Goal: Use online tool/utility: Use online tool/utility

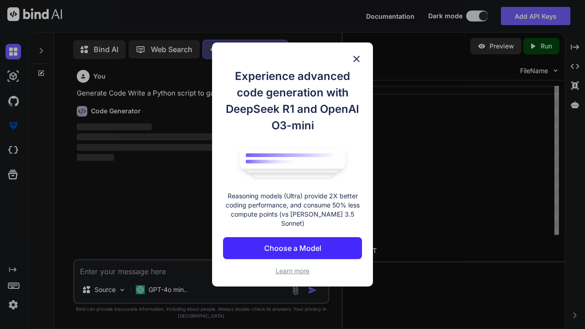
scroll to position [4, 0]
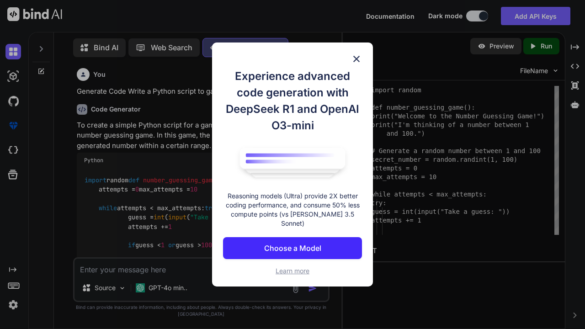
type textarea "x"
type textarea "if __name__ == "__main__": number_guessing_game()"
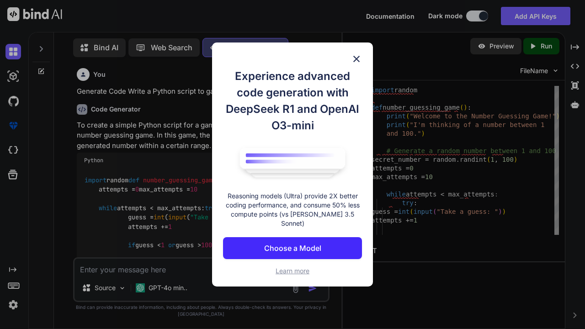
click at [351, 58] on img at bounding box center [356, 58] width 11 height 11
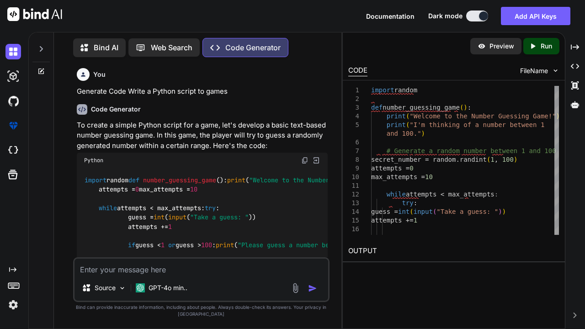
type textarea "x"
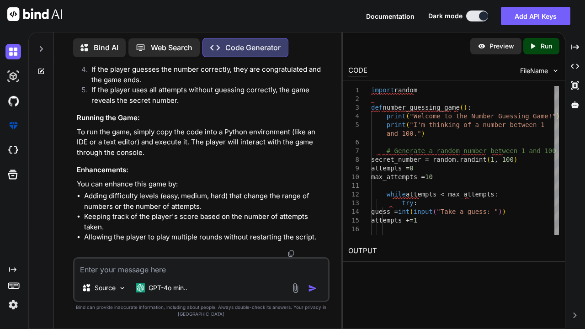
scroll to position [513, 0]
click at [230, 263] on textarea at bounding box center [201, 267] width 254 height 16
type textarea "a"
type textarea "x"
type textarea "ad"
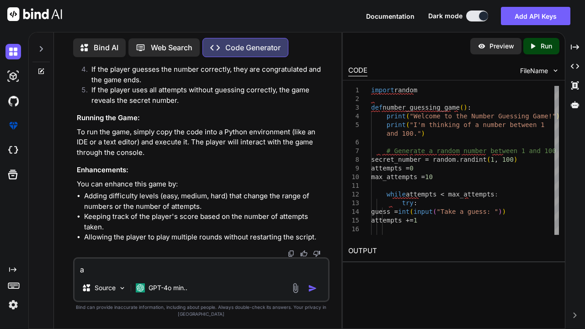
type textarea "x"
type textarea "add"
type textarea "x"
type textarea "add"
type textarea "x"
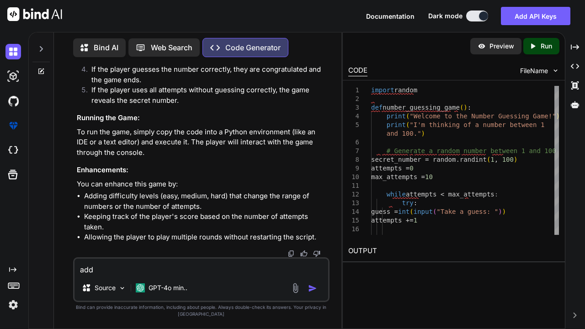
type textarea "add d"
type textarea "x"
type textarea "add di"
type textarea "x"
type textarea "add dif"
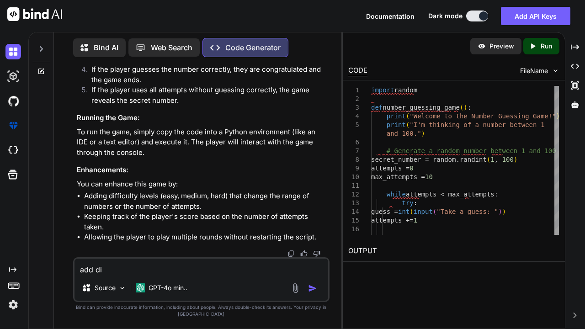
type textarea "x"
type textarea "add diff"
type textarea "x"
type textarea "add difficult"
type textarea "x"
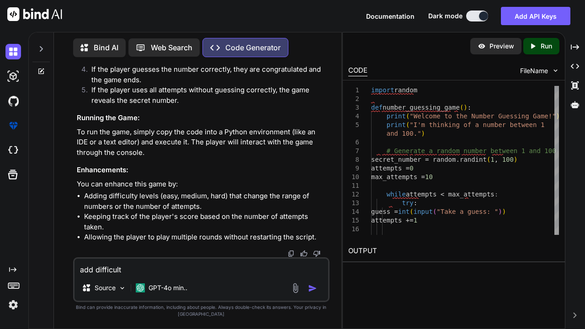
type textarea "add difficult"
type textarea "x"
type textarea "add difficult l"
type textarea "x"
type textarea "add difficult le"
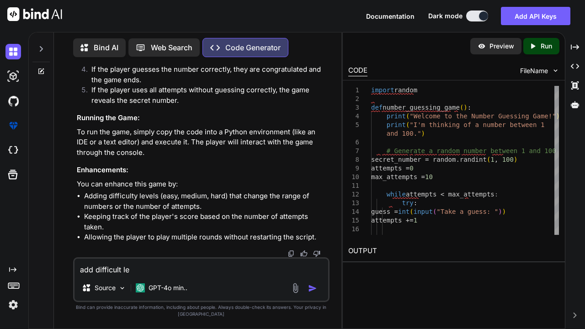
type textarea "x"
type textarea "add difficult lev"
type textarea "x"
type textarea "add difficult leve"
type textarea "x"
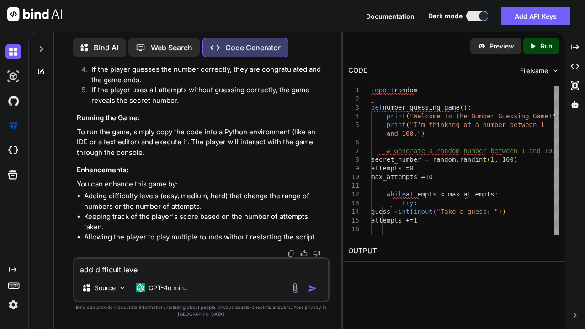
type textarea "add difficult level"
type textarea "x"
type textarea "add difficult levels"
type textarea "x"
type textarea "add difficult levels("
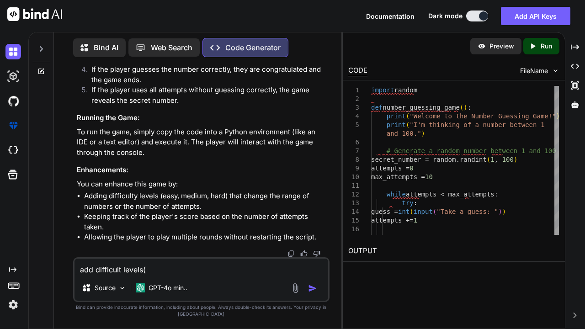
type textarea "x"
type textarea "add difficult levels(e"
type textarea "x"
type textarea "add difficult levels(ea"
type textarea "x"
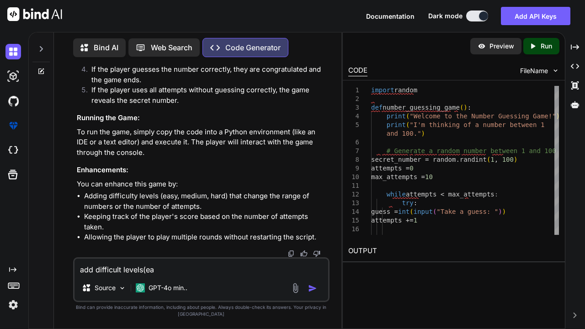
type textarea "add difficult levels(eas"
type textarea "x"
type textarea "add difficult levels(easy"
type textarea "x"
type textarea "add difficult levels(easy,"
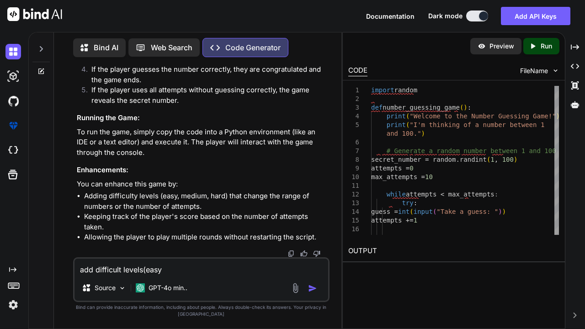
type textarea "x"
type textarea "add difficult levels(easy,m"
type textarea "x"
type textarea "add difficult levels(easy,me"
type textarea "x"
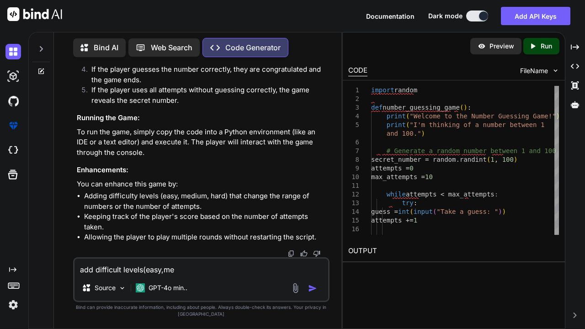
type textarea "add difficult levels(easy,med"
type textarea "x"
type textarea "add difficult levels(easy,medium"
type textarea "x"
type textarea "add difficult levels(easy,medium,"
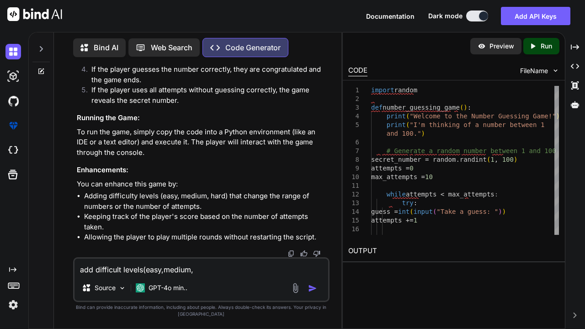
type textarea "x"
type textarea "add difficult levels(easy,medium,h"
type textarea "x"
type textarea "add difficult levels(easy,medium,ha"
type textarea "x"
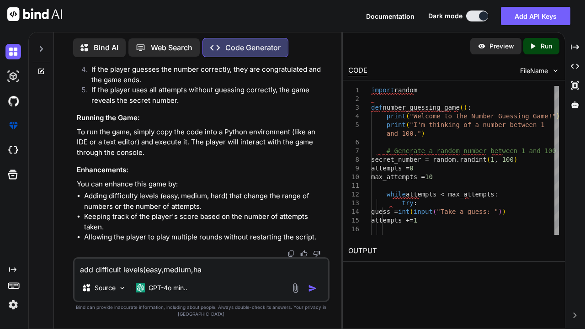
type textarea "add difficult levels(easy,medium,har"
type textarea "x"
type textarea "add difficult levels(easy,medium,hard"
type textarea "x"
type textarea "add difficult levels(easy,medium,hard)"
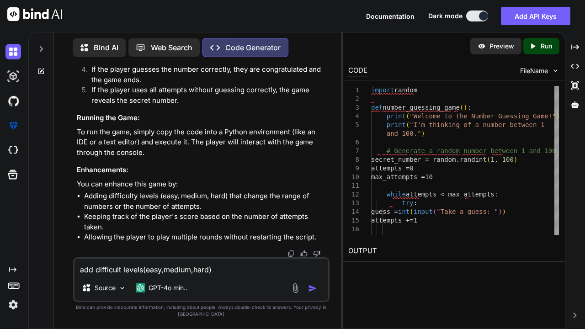
type textarea "x"
type textarea "add difficult levels(easy,medium,hard)t"
type textarea "x"
type textarea "add difficult levels(easy,medium,hard)th"
type textarea "x"
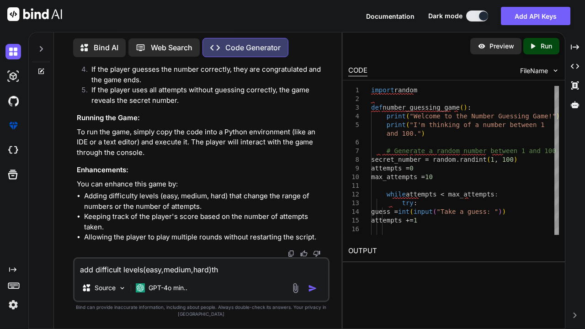
type textarea "add difficult levels(easy,medium,hard)tha"
type textarea "x"
type textarea "add difficult levels(easy,medium,hard)that"
type textarea "x"
type textarea "add difficult levels(easy,medium,hard)that"
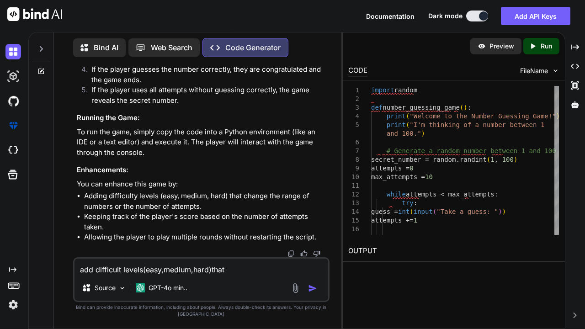
type textarea "x"
type textarea "add difficult levels(easy,medium,hard)that c"
type textarea "x"
type textarea "add difficult levels(easy,medium,hard)that ch"
type textarea "x"
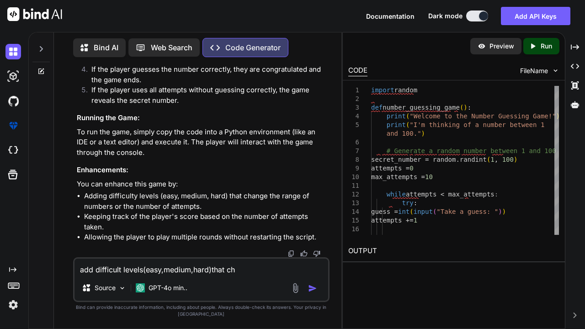
type textarea "add difficult levels(easy,medium,hard)that cha"
type textarea "x"
type textarea "add difficult levels(easy,medium,hard)that chan"
type textarea "x"
type textarea "add difficult levels(easy,medium,hard)that chang"
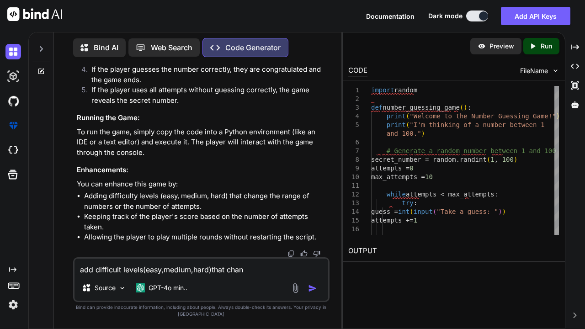
type textarea "x"
type textarea "add difficult levels(easy,medium,hard)that change"
type textarea "x"
type textarea "add difficult levels(easy,medium,hard)that change"
type textarea "x"
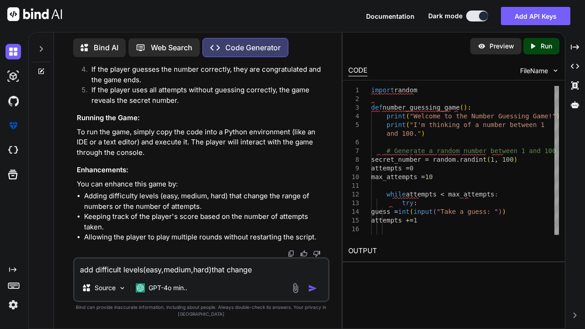
type textarea "add difficult levels(easy,medium,hard)that change r"
type textarea "x"
type textarea "add difficult levels(easy,medium,hard)that change ra"
type textarea "x"
type textarea "add difficult levels(easy,medium,hard)that change ran"
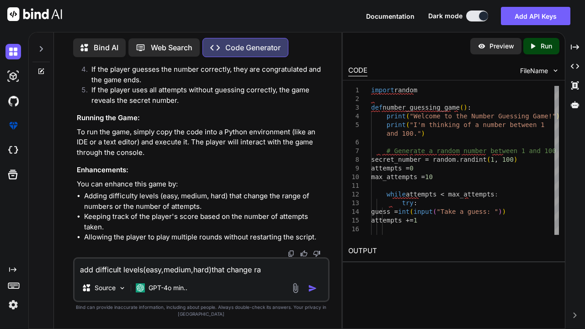
type textarea "x"
type textarea "add difficult levels(easy,medium,hard)that change rang"
type textarea "x"
type textarea "add difficult levels(easy,medium,hard)that change range"
type textarea "x"
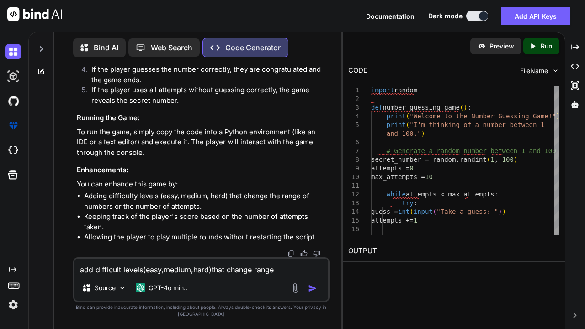
type textarea "add difficult levels(easy,medium,hard)that change range"
type textarea "x"
type textarea "add difficult levels(easy,medium,hard)that change range o"
type textarea "x"
type textarea "add difficult levels(easy,medium,hard)that change range of"
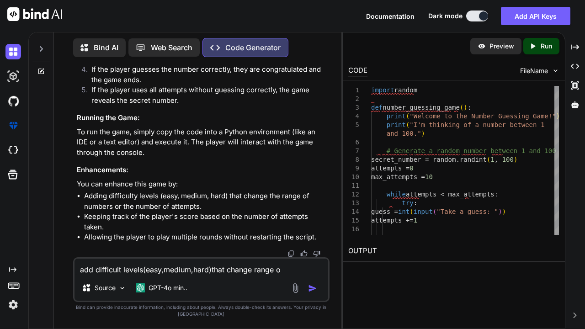
type textarea "x"
type textarea "add difficult levels(easy,medium,hard)that change range of"
type textarea "x"
type textarea "add difficult levels(easy,medium,hard)that change range of o"
type textarea "x"
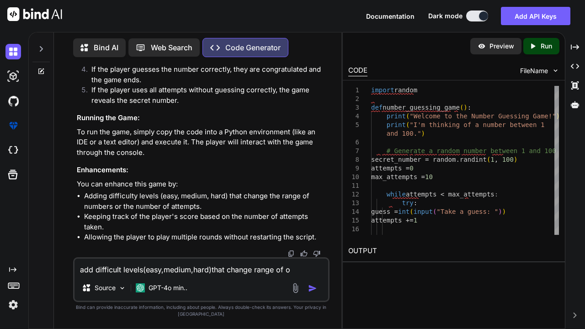
type textarea "add difficult levels(easy,medium,hard)that change range of"
type textarea "x"
type textarea "add difficult levels(easy,medium,hard)that change range of n"
type textarea "x"
type textarea "add difficult levels(easy,medium,hard)that change range of nu"
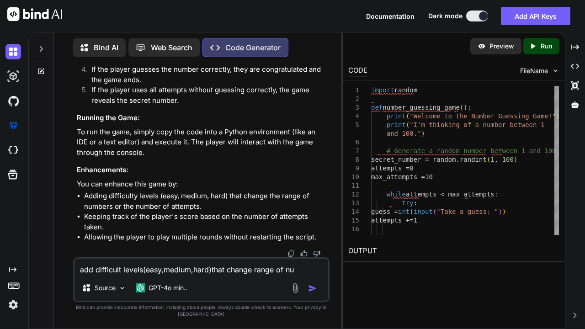
type textarea "x"
type textarea "add difficult levels(easy,medium,hard)that change range of numbers"
type textarea "x"
type textarea "add difficult levels(easy,medium,hard)that change range of numbers,"
type textarea "x"
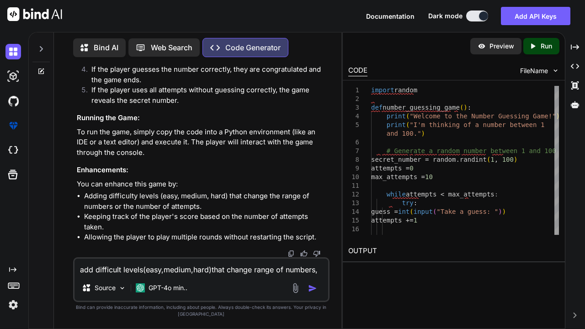
type textarea "add difficult levels(easy,medium,hard)that change range of numbers,k"
type textarea "x"
type textarea "add difficult levels(easy,medium,hard)that change range of numbers,ke"
type textarea "x"
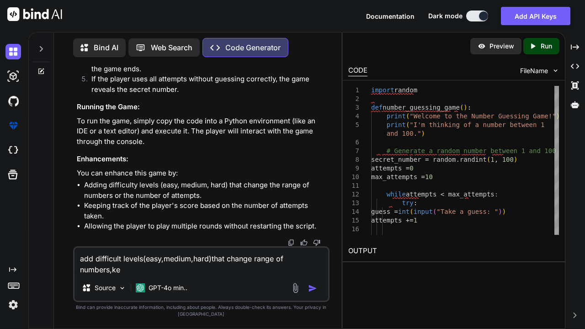
scroll to position [0, 0]
type textarea "add difficult levels(easy,medium,hard)that change range of numbers,kee"
type textarea "x"
type textarea "add difficult levels(easy,medium,hard)that change range of numbers,keep"
type textarea "x"
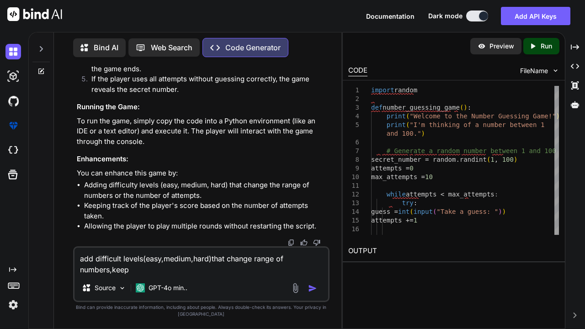
type textarea "add difficult levels(easy,medium,hard)that change range of numbers,keepi"
type textarea "x"
type textarea "add difficult levels(easy,medium,hard)that change range of numbers,keepin"
type textarea "x"
type textarea "add difficult levels(easy,medium,hard)that change range of numbers,keeping"
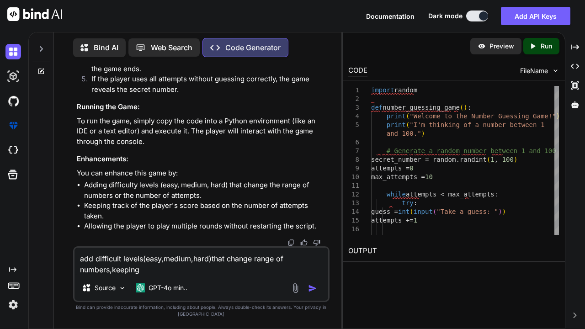
type textarea "x"
type textarea "add difficult levels(easy,medium,hard)that change range of numbers,keeping"
type textarea "x"
type textarea "add difficult levels(easy,medium,hard)that change range of numbers,keeping t"
type textarea "x"
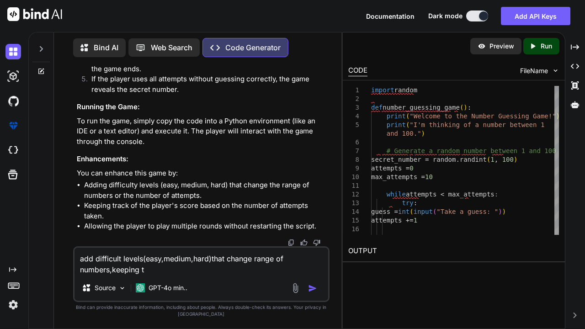
type textarea "add difficult levels(easy,medium,hard)that change range of numbers,keeping tr"
type textarea "x"
type textarea "add difficult levels(easy,medium,hard)that change range of numbers,keeping tra"
type textarea "x"
type textarea "add difficult levels(easy,medium,hard)that change range of numbers,keeping trac"
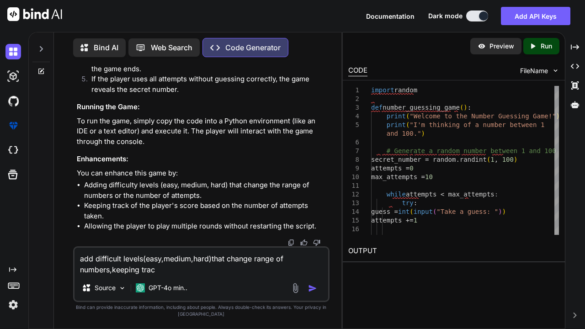
type textarea "x"
type textarea "add difficult levels(easy,medium,hard)that change range of numbers,keeping track"
type textarea "x"
type textarea "add difficult levels(easy,medium,hard)that change range of numbers,keeping track"
type textarea "x"
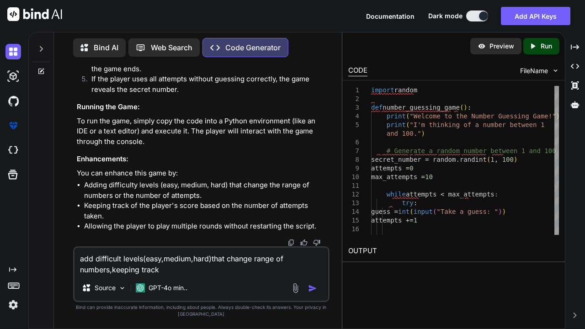
type textarea "add difficult levels(easy,medium,hard)that change range of numbers,keeping trac…"
type textarea "x"
type textarea "add difficult levels(easy,medium,hard)that change range of numbers,keeping trac…"
type textarea "x"
type textarea "add difficult levels(easy,medium,hard)that change range of numbers,keeping trac…"
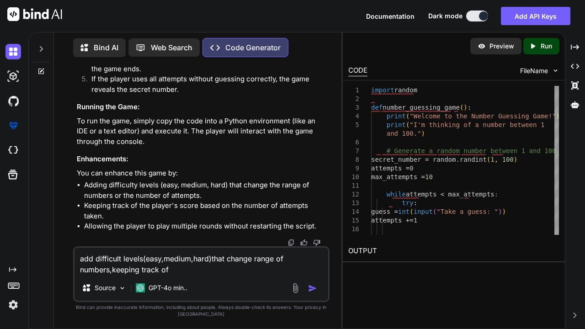
type textarea "x"
type textarea "add difficult levels(easy,medium,hard)that change range of numbers,keeping trac…"
type textarea "x"
type textarea "add difficult levels(easy,medium,hard)that change range of numbers,keeping trac…"
type textarea "x"
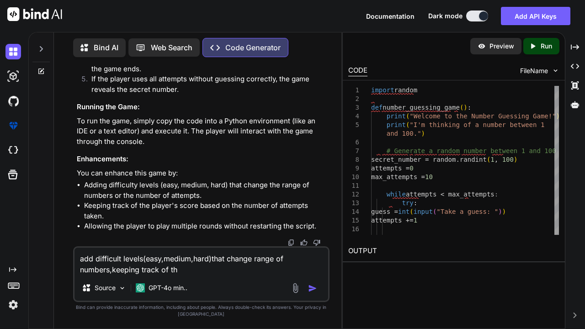
type textarea "add difficult levels(easy,medium,hard)that change range of numbers,keeping trac…"
type textarea "x"
type textarea "add difficult levels(easy,medium,hard)that change range of numbers,keeping trac…"
type textarea "x"
type textarea "add difficult levels(easy,medium,hard)that change range of numbers,keeping trac…"
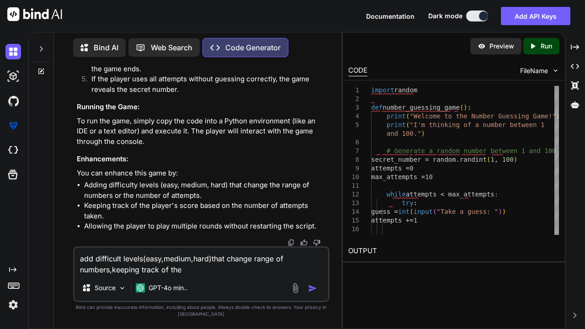
type textarea "x"
type textarea "add difficult levels(easy,medium,hard)that change range of numbers,keeping trac…"
type textarea "x"
type textarea "add difficult levels(easy,medium,hard)that change range of numbers,keeping trac…"
type textarea "x"
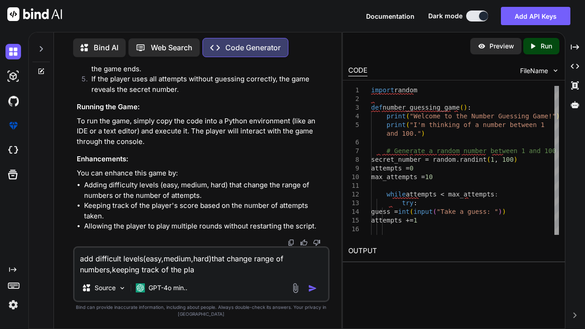
type textarea "add difficult levels(easy,medium,hard)that change range of numbers,keeping trac…"
type textarea "x"
type textarea "add difficult levels(easy,medium,hard)that change range of numbers,keeping trac…"
type textarea "x"
type textarea "add difficult levels(easy,medium,hard)that change range of numbers,keeping trac…"
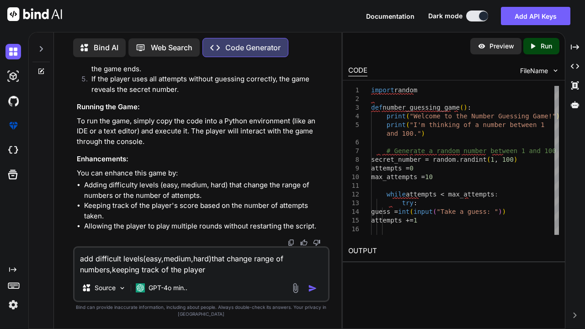
type textarea "x"
type textarea "add difficult levels(easy,medium,hard)that change range of numbers,keeping trac…"
type textarea "x"
type textarea "add difficult levels(easy,medium,hard)that change range of numbers,keeping trac…"
type textarea "x"
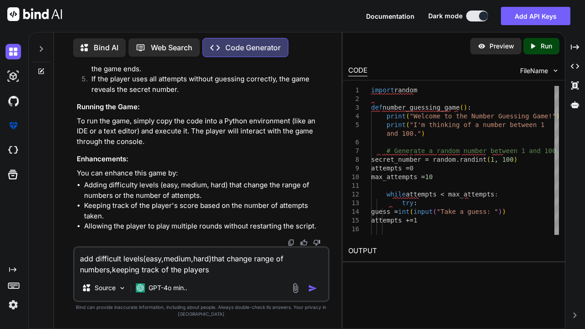
type textarea "add difficult levels(easy,medium,hard)that change range of numbers,keeping trac…"
type textarea "x"
type textarea "add difficult levels(easy,medium,hard)that change range of numbers,keeping trac…"
type textarea "x"
type textarea "add difficult levels(easy,medium,hard)that change range of numbers,keeping trac…"
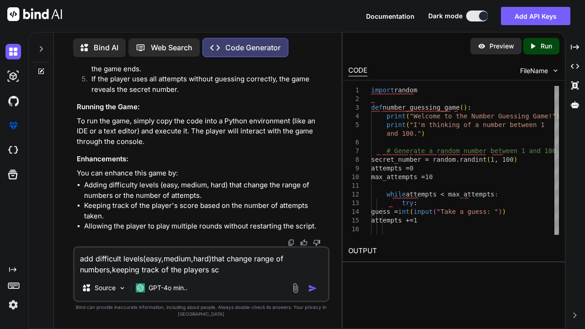
type textarea "x"
type textarea "add difficult levels(easy,medium,hard)that change range of numbers,keeping trac…"
type textarea "x"
type textarea "add difficult levels(easy,medium,hard)that change range of numbers,keeping trac…"
type textarea "x"
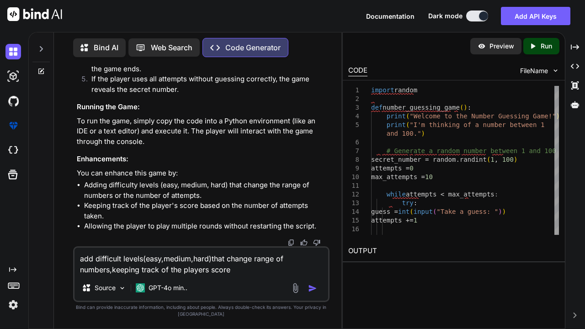
type textarea "add difficult levels(easy,medium,hard)that change range of numbers,keeping trac…"
type textarea "x"
type textarea "add difficult levels(easy,medium,hard)that change range of numbers,keeping trac…"
type textarea "x"
type textarea "add difficult levels(easy,medium,hard)that change range of numbers,keeping trac…"
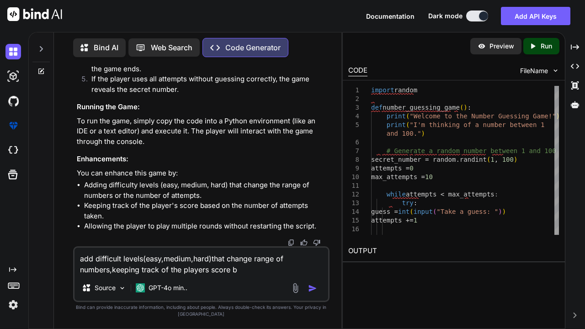
type textarea "x"
type textarea "add difficult levels(easy,medium,hard)that change range of numbers,keeping trac…"
type textarea "x"
type textarea "add difficult levels(easy,medium,hard)that change range of numbers,keeping trac…"
type textarea "x"
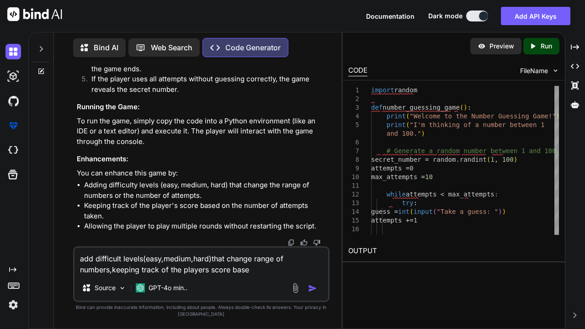
type textarea "add difficult levels(easy,medium,hard)that change range of numbers,keeping trac…"
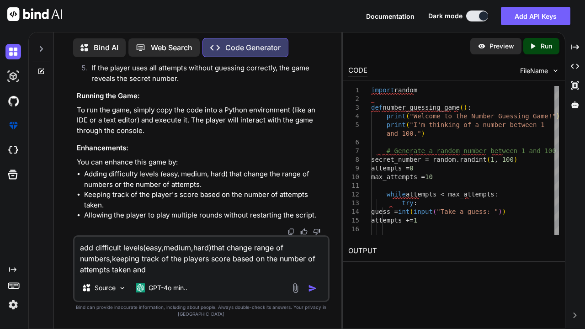
scroll to position [535, 0]
click at [230, 270] on textarea "add difficult levels(easy,medium,hard)that change range of numbers,keeping trac…" at bounding box center [201, 256] width 254 height 38
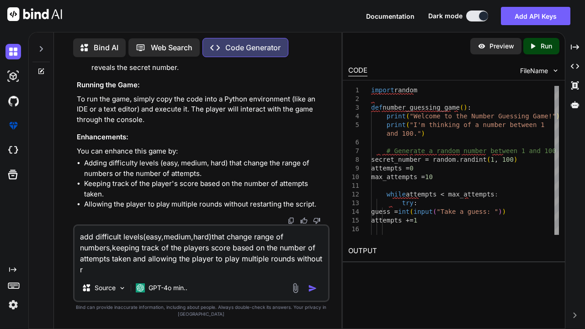
scroll to position [0, 0]
click at [311, 289] on img "button" at bounding box center [312, 288] width 9 height 9
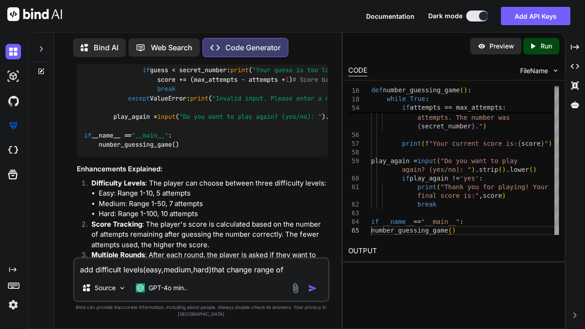
scroll to position [795, 0]
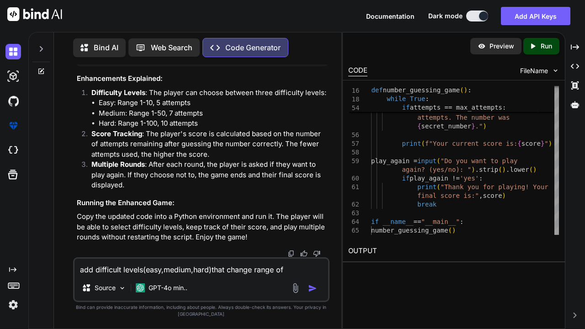
scroll to position [1450, 0]
click at [302, 252] on img at bounding box center [303, 253] width 7 height 7
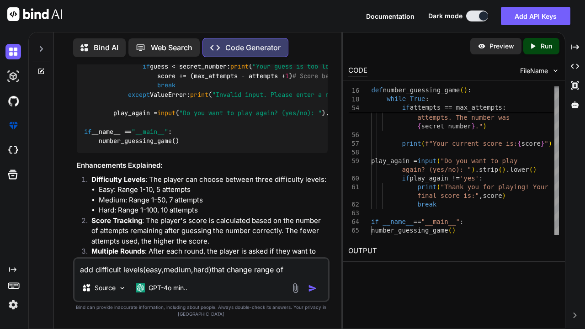
scroll to position [710, 0]
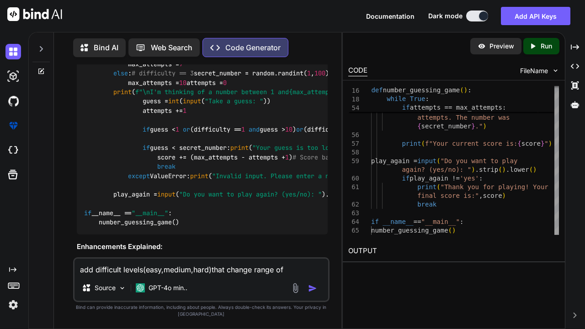
click at [541, 69] on span "FileName" at bounding box center [534, 70] width 28 height 9
click at [554, 73] on img at bounding box center [555, 71] width 8 height 8
click at [576, 65] on icon "Created with Pixso." at bounding box center [575, 66] width 8 height 8
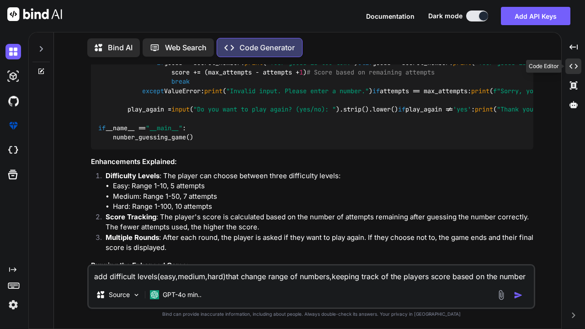
scroll to position [644, 0]
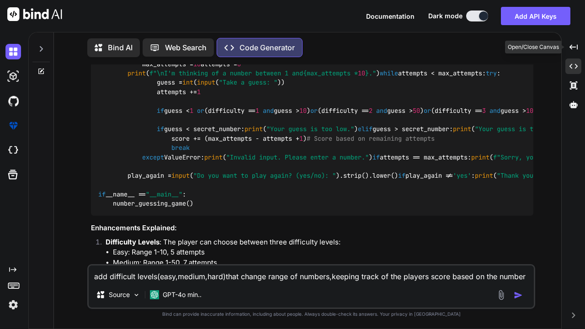
click at [570, 48] on icon "Created with Pixso." at bounding box center [573, 47] width 8 height 8
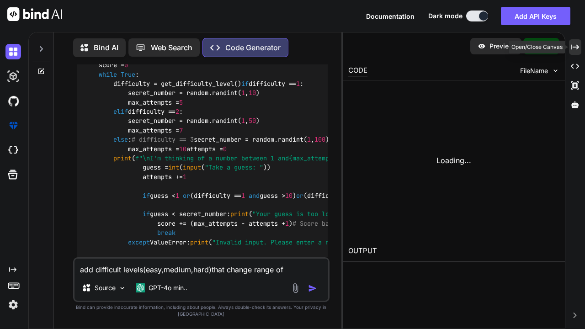
scroll to position [710, 0]
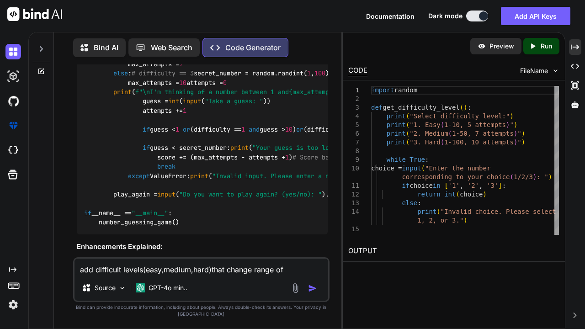
click at [531, 45] on icon at bounding box center [533, 45] width 4 height 5
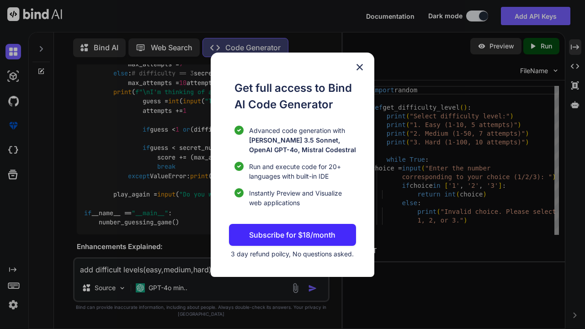
click at [358, 67] on img at bounding box center [359, 67] width 11 height 11
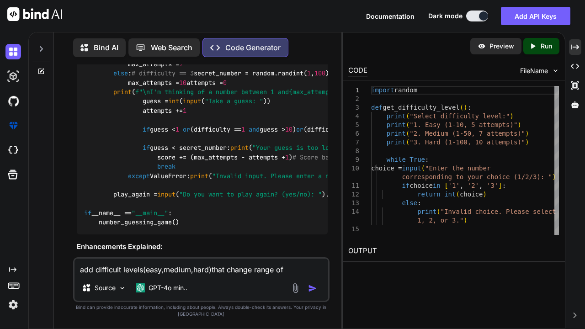
click at [515, 43] on div "Preview" at bounding box center [495, 46] width 51 height 16
click at [574, 69] on icon at bounding box center [575, 66] width 8 height 5
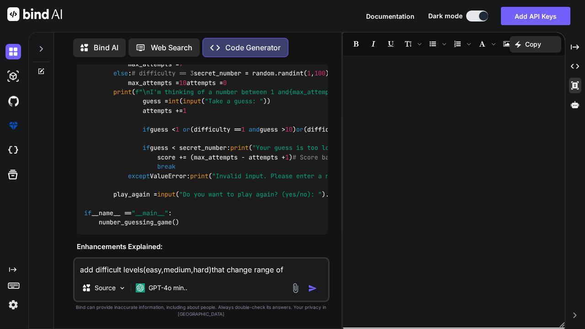
click at [535, 47] on p "Copy" at bounding box center [533, 44] width 16 height 9
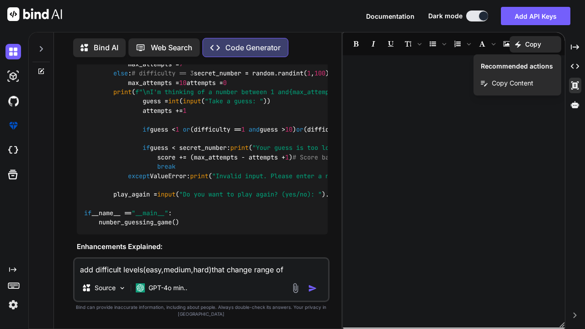
click at [535, 81] on div "Created with Pixso. Copy Content" at bounding box center [517, 82] width 88 height 17
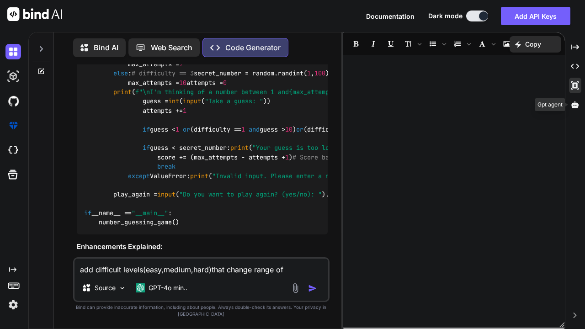
click at [573, 104] on icon at bounding box center [575, 104] width 8 height 7
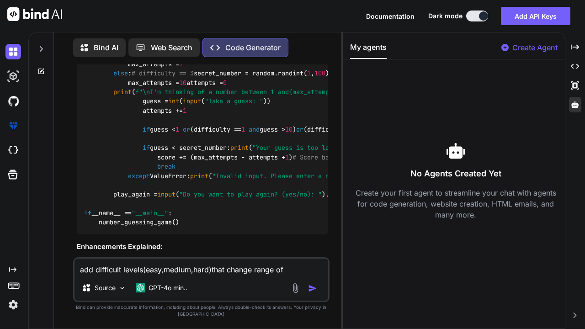
click at [14, 101] on img at bounding box center [13, 101] width 16 height 16
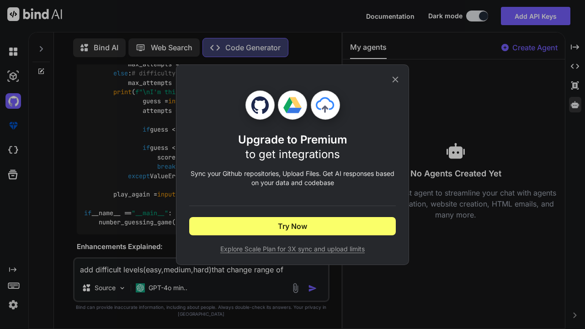
click at [393, 80] on icon at bounding box center [395, 79] width 10 height 10
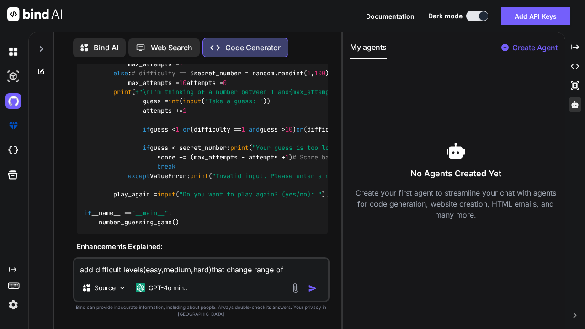
click at [8, 79] on img at bounding box center [13, 77] width 16 height 16
click at [12, 153] on img at bounding box center [13, 151] width 16 height 16
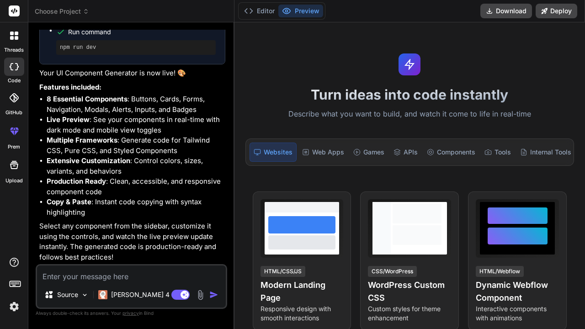
scroll to position [1163, 0]
click at [495, 209] on div at bounding box center [517, 215] width 60 height 17
click at [495, 266] on div "HTML/Webflow" at bounding box center [500, 271] width 48 height 11
click at [495, 304] on p "Interactive components with animations" at bounding box center [517, 313] width 83 height 18
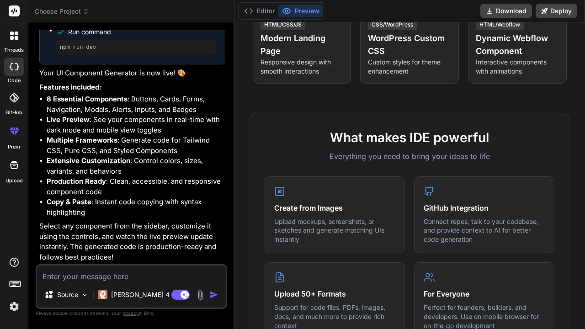
scroll to position [329, 0]
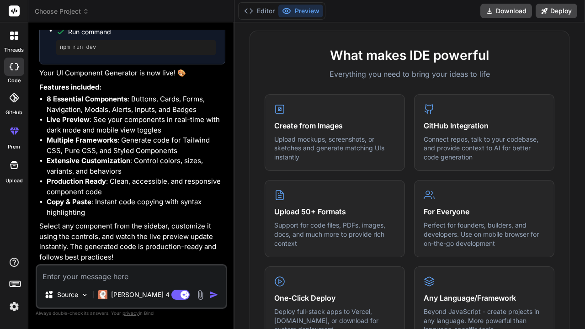
click at [13, 98] on icon at bounding box center [14, 97] width 9 height 9
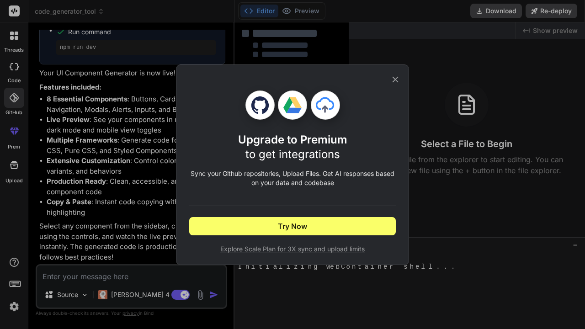
click at [390, 81] on div "Upgrade to Premium to get integrations Sync your Github repositories, Upload Fi…" at bounding box center [292, 165] width 206 height 200
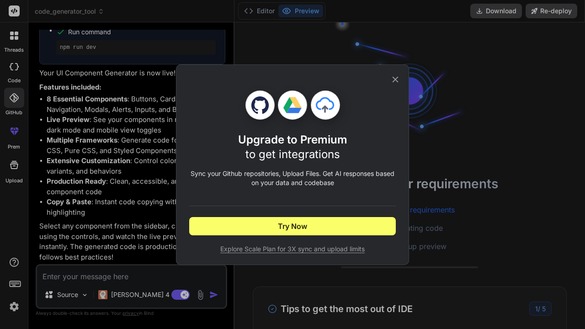
click at [394, 79] on icon at bounding box center [395, 79] width 10 height 10
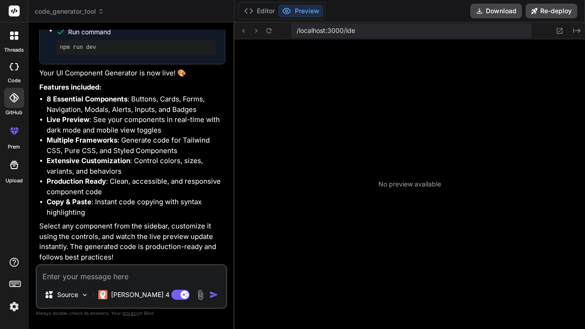
scroll to position [22, 0]
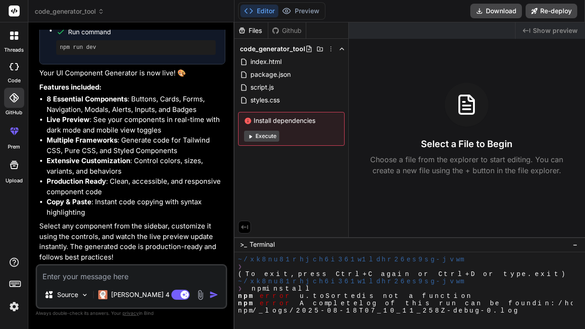
type textarea "x"
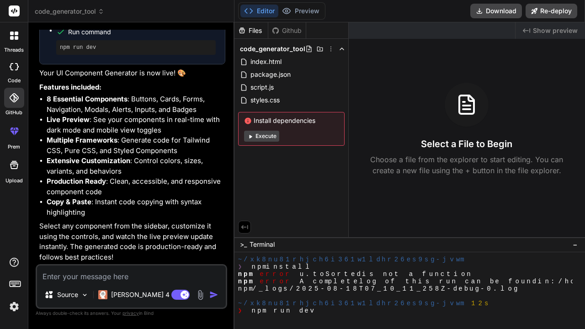
scroll to position [44, 0]
